Goal: Task Accomplishment & Management: Manage account settings

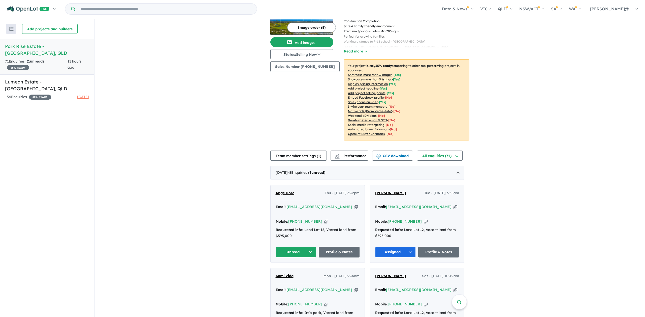
scroll to position [38, 0]
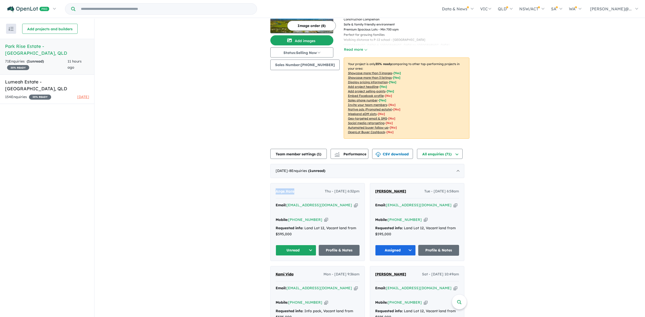
drag, startPoint x: 297, startPoint y: 190, endPoint x: 277, endPoint y: 191, distance: 19.7
click at [277, 191] on div "Ange Hore Thu - [DATE] 6:32pm" at bounding box center [318, 193] width 84 height 10
copy span "Ange Hore"
click at [354, 205] on icon "button" at bounding box center [356, 204] width 4 height 5
copy span "Ange Hore"
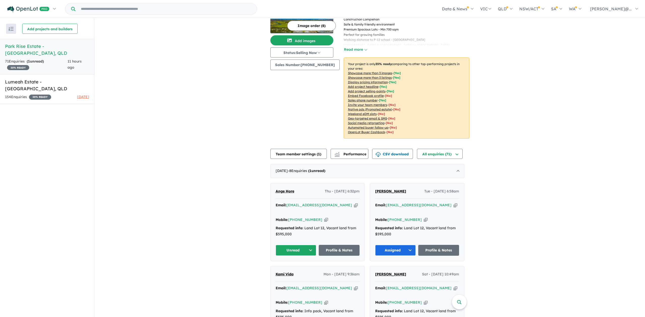
click at [324, 217] on icon "button" at bounding box center [326, 219] width 4 height 5
click at [311, 245] on button "Unread" at bounding box center [296, 250] width 41 height 11
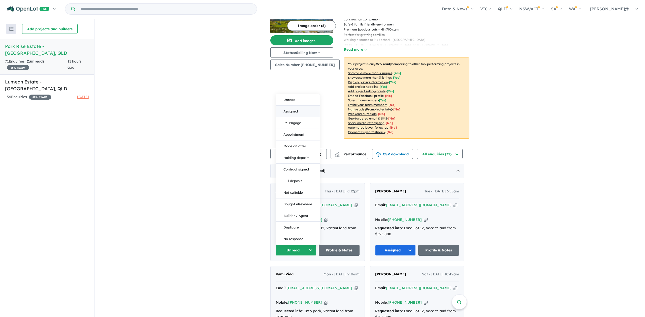
click at [298, 106] on button "Assigned" at bounding box center [298, 112] width 44 height 12
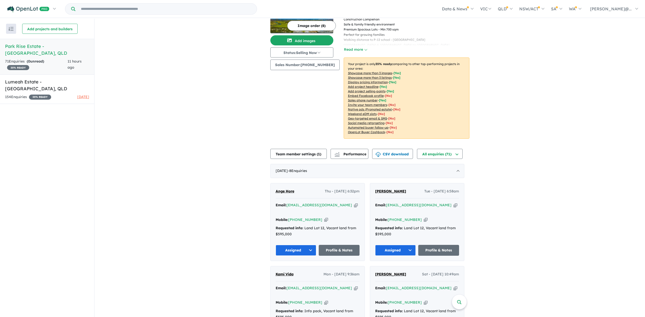
scroll to position [0, 0]
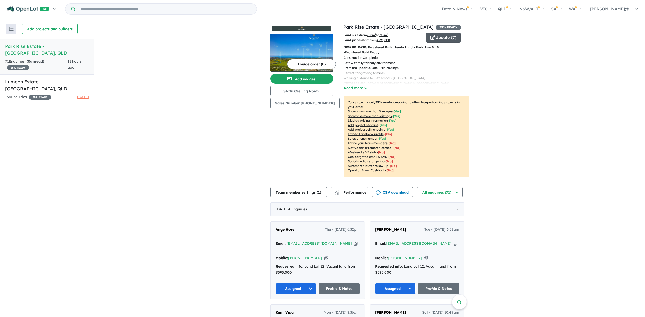
click at [439, 38] on button "Update ( 7 )" at bounding box center [443, 38] width 35 height 10
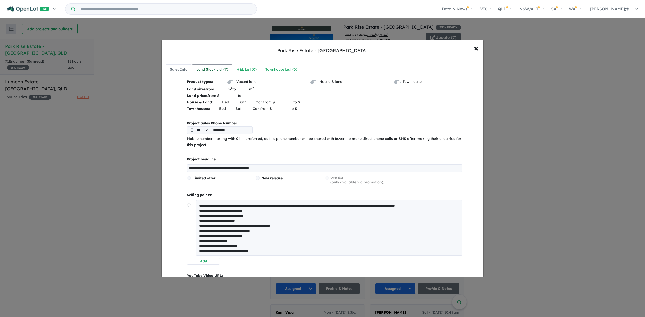
click at [217, 70] on div "Land Stock List ( 7 )" at bounding box center [212, 70] width 32 height 6
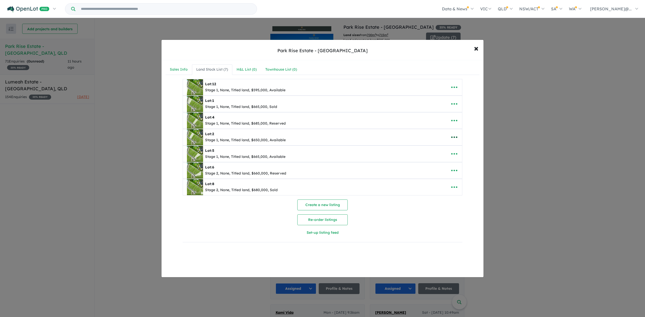
click at [454, 138] on icon "button" at bounding box center [455, 137] width 8 height 8
click at [438, 149] on link "Edit" at bounding box center [443, 150] width 37 height 12
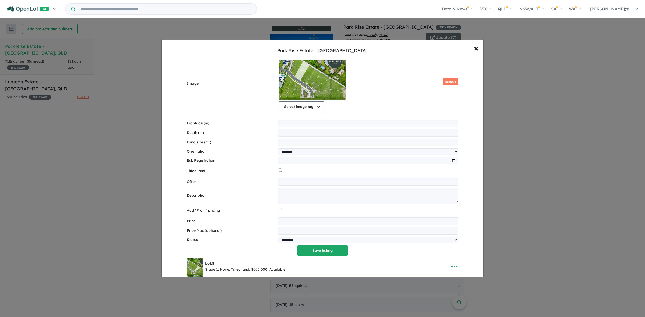
scroll to position [129, 0]
drag, startPoint x: 283, startPoint y: 221, endPoint x: 289, endPoint y: 227, distance: 7.7
click at [284, 221] on input "*********" at bounding box center [368, 220] width 180 height 8
drag, startPoint x: 284, startPoint y: 222, endPoint x: 284, endPoint y: 226, distance: 4.5
click at [284, 222] on input "********" at bounding box center [368, 220] width 180 height 8
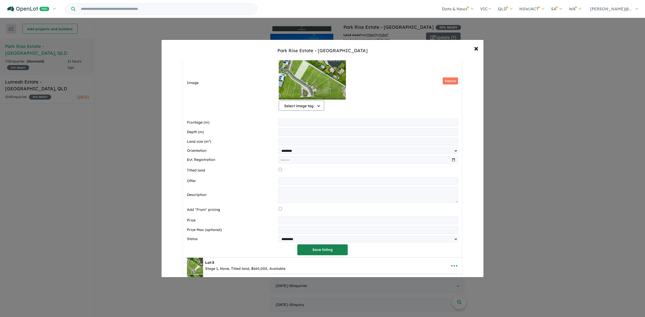
type input "*********"
click at [316, 250] on button "Save listing" at bounding box center [322, 249] width 50 height 11
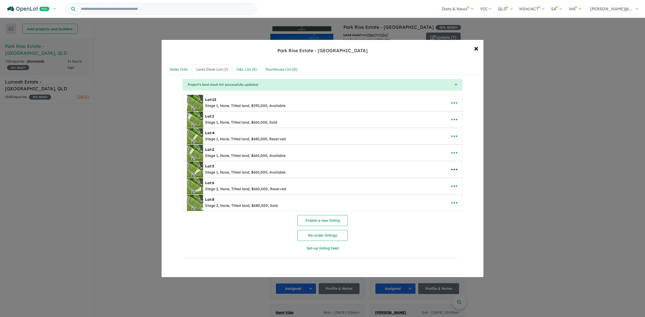
click at [454, 168] on icon "button" at bounding box center [455, 170] width 8 height 8
click at [436, 181] on link "Edit" at bounding box center [443, 182] width 37 height 12
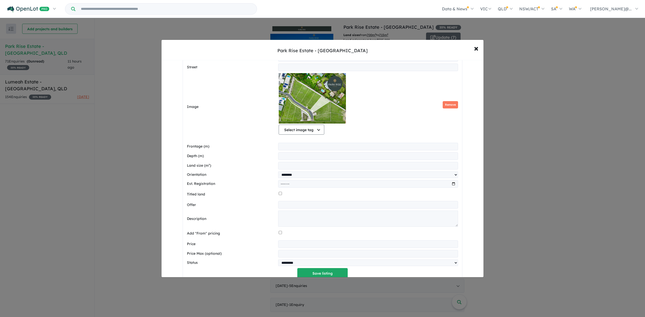
scroll to position [153, 0]
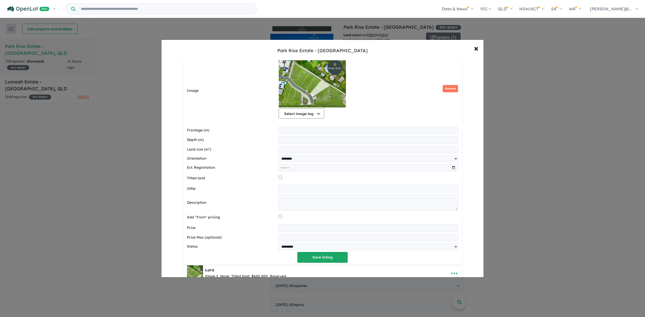
click at [284, 229] on input "*********" at bounding box center [368, 228] width 180 height 8
type input "*********"
click at [316, 261] on button "Save listing" at bounding box center [322, 257] width 50 height 11
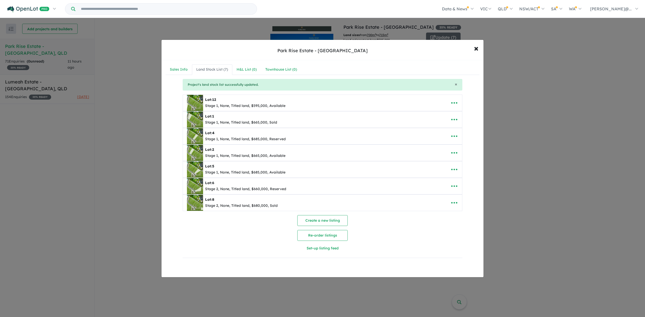
scroll to position [0, 0]
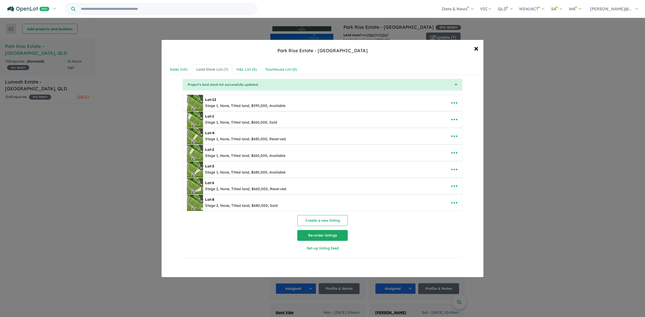
click at [321, 234] on button "Re-order listings" at bounding box center [322, 235] width 50 height 11
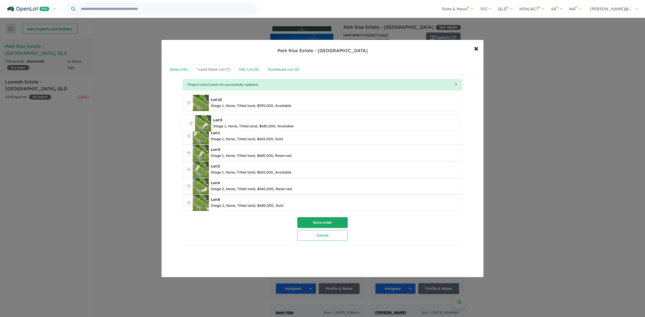
drag, startPoint x: 187, startPoint y: 169, endPoint x: 185, endPoint y: 122, distance: 46.7
drag, startPoint x: 188, startPoint y: 167, endPoint x: 190, endPoint y: 120, distance: 47.2
drag, startPoint x: 188, startPoint y: 151, endPoint x: 185, endPoint y: 185, distance: 33.6
click at [322, 223] on button "Save order" at bounding box center [322, 222] width 50 height 11
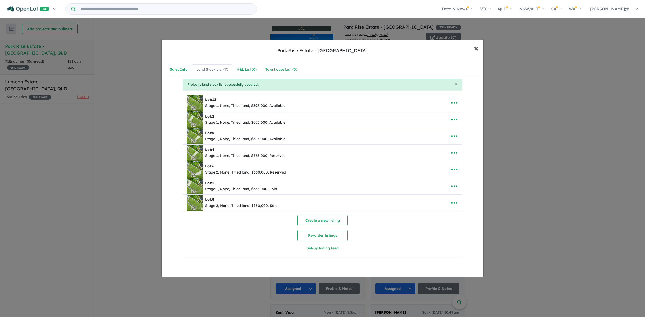
click at [479, 48] on button "× Close" at bounding box center [476, 48] width 15 height 14
